Goal: Find specific page/section: Find specific page/section

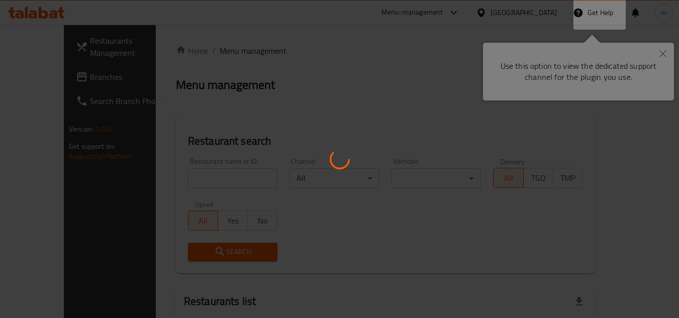
click at [664, 57] on div at bounding box center [339, 159] width 679 height 318
click at [663, 56] on div at bounding box center [339, 159] width 679 height 318
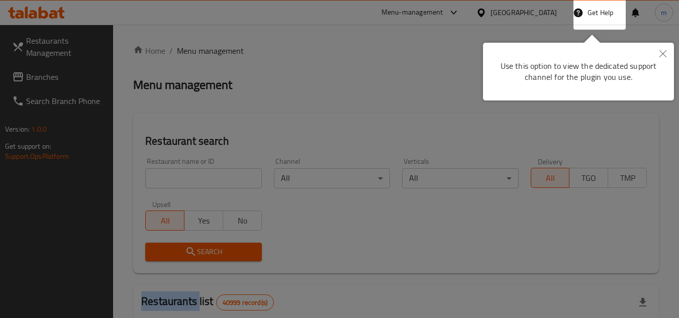
click at [663, 56] on icon "Close" at bounding box center [662, 53] width 7 height 7
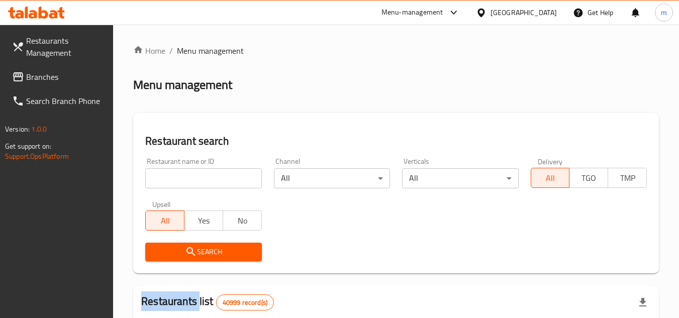
click at [329, 140] on h2 "Restaurant search" at bounding box center [396, 141] width 502 height 15
click at [521, 9] on div "[GEOGRAPHIC_DATA]" at bounding box center [523, 12] width 66 height 11
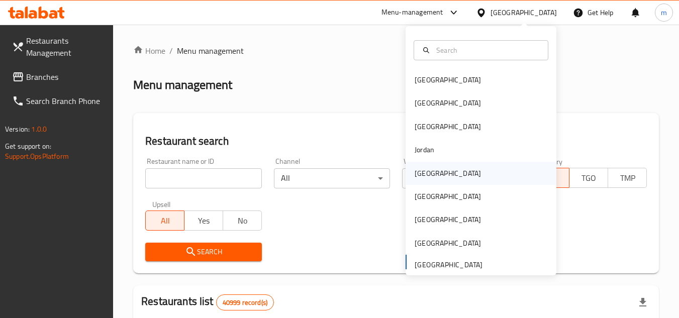
click at [430, 171] on div "[GEOGRAPHIC_DATA]" at bounding box center [448, 173] width 82 height 23
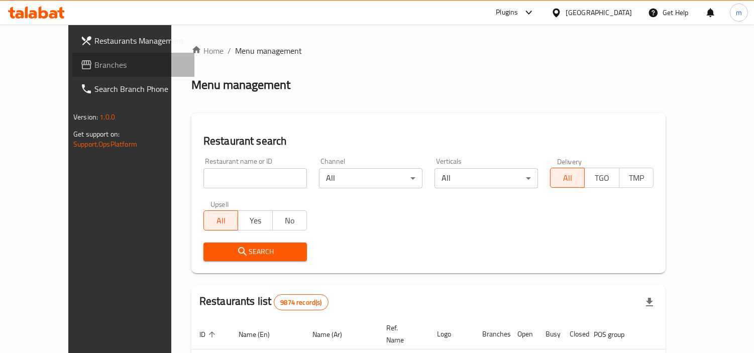
click at [94, 64] on span "Branches" at bounding box center [140, 65] width 92 height 12
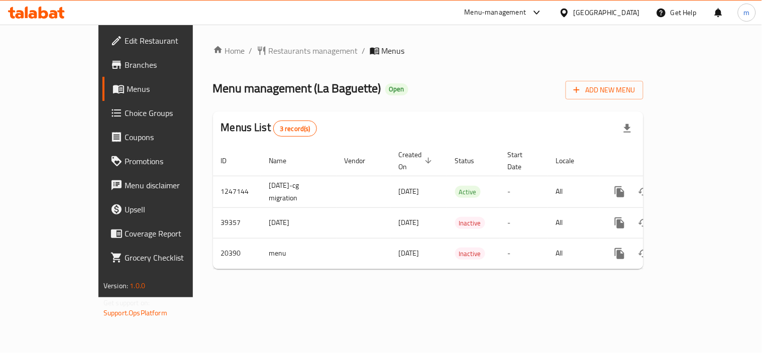
click at [269, 48] on span "Restaurants management" at bounding box center [313, 51] width 89 height 12
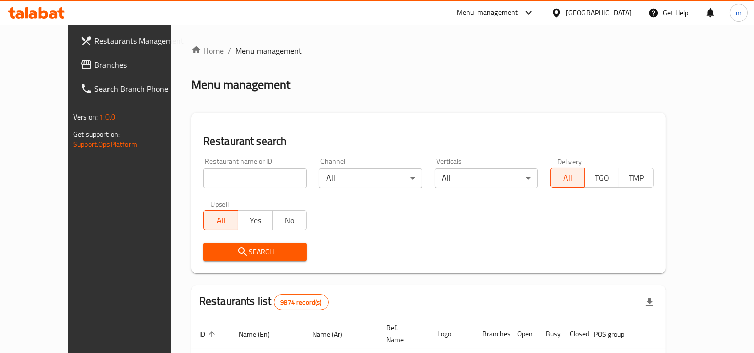
click at [211, 182] on input "search" at bounding box center [256, 178] width 104 height 20
paste input "10799"
type input "10799"
click button "Search" at bounding box center [256, 252] width 104 height 19
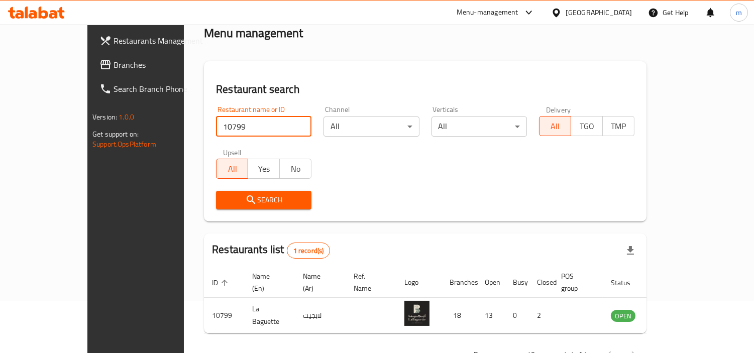
scroll to position [75, 0]
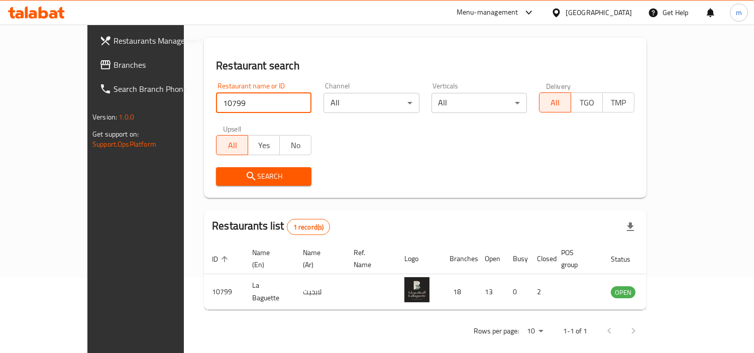
click at [114, 59] on span "Branches" at bounding box center [160, 65] width 92 height 12
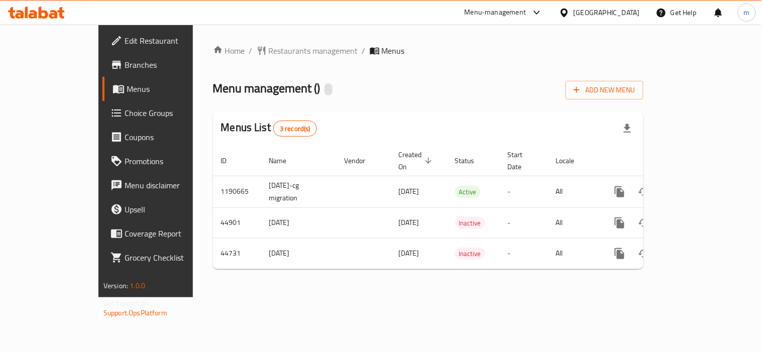
click at [269, 51] on span "Restaurants management" at bounding box center [313, 51] width 89 height 12
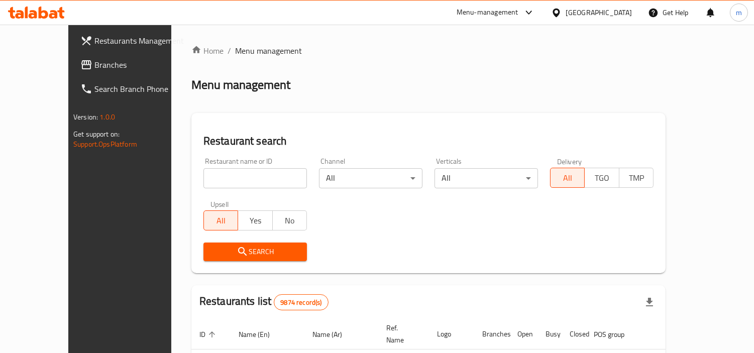
click at [232, 171] on input "search" at bounding box center [256, 178] width 104 height 20
paste input "22953"
type input "22953"
click button "Search" at bounding box center [256, 252] width 104 height 19
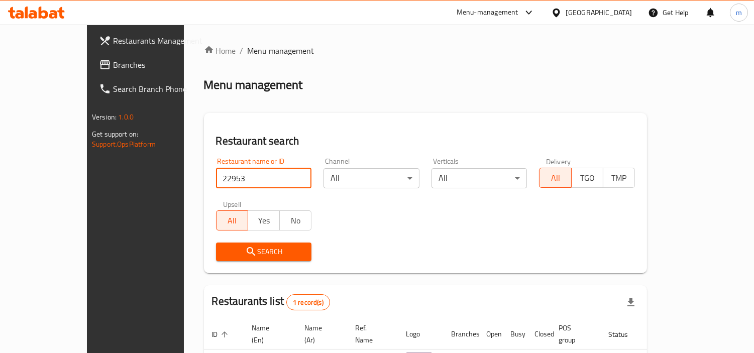
click at [113, 67] on span "Branches" at bounding box center [159, 65] width 92 height 12
